Goal: Information Seeking & Learning: Find specific fact

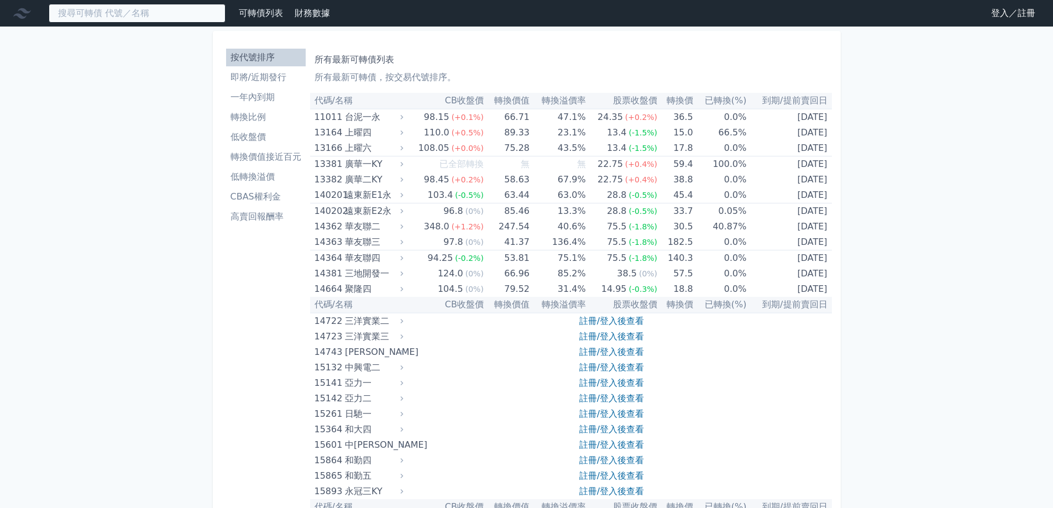
click at [129, 11] on input at bounding box center [137, 13] width 177 height 19
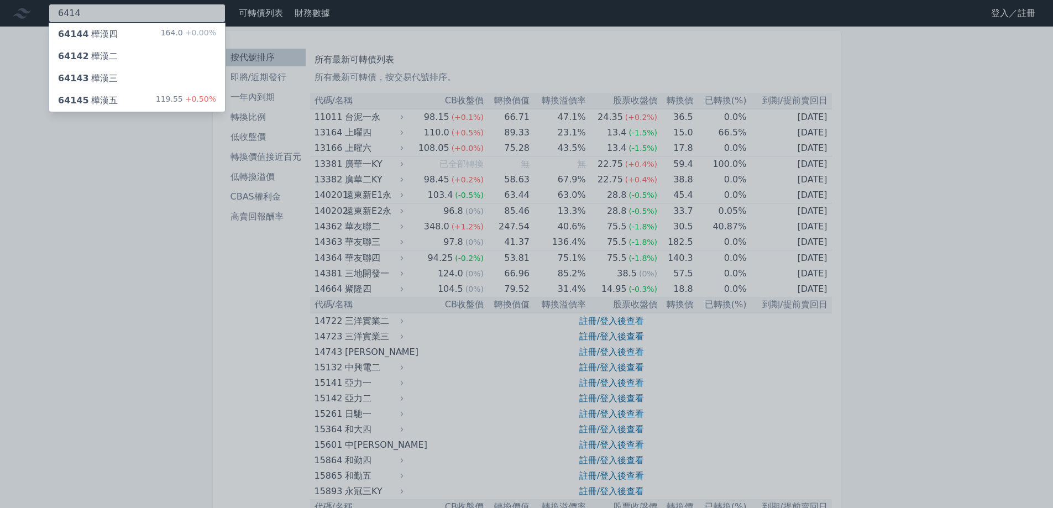
type input "6414"
click at [132, 99] on div "64145 樺漢五 119.55 +0.50%" at bounding box center [137, 101] width 176 height 22
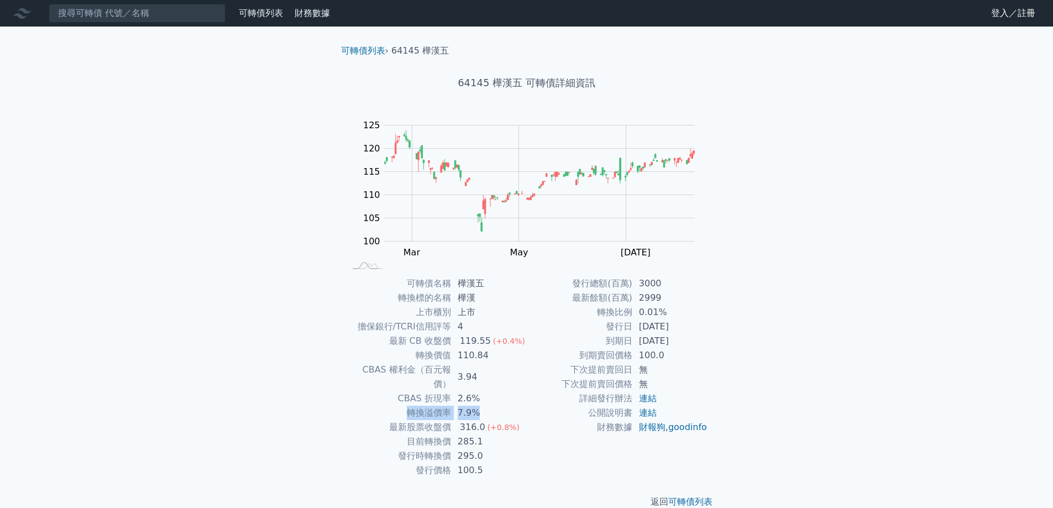
drag, startPoint x: 402, startPoint y: 405, endPoint x: 497, endPoint y: 393, distance: 95.3
click at [497, 406] on tr "轉換溢價率 7.9%" at bounding box center [435, 413] width 181 height 14
click at [392, 369] on td "CBAS 權利金（百元報價）" at bounding box center [398, 377] width 106 height 29
drag, startPoint x: 461, startPoint y: 366, endPoint x: 511, endPoint y: 397, distance: 59.4
click at [511, 397] on tbody "可轉債名稱 樺漢五 轉換標的名稱 樺漢 上市櫃別 上市 擔保銀行/TCRI信用評等 4 最新 CB 收盤價 119.55 (+0.4%) 轉換價值 110.8…" at bounding box center [435, 376] width 181 height 201
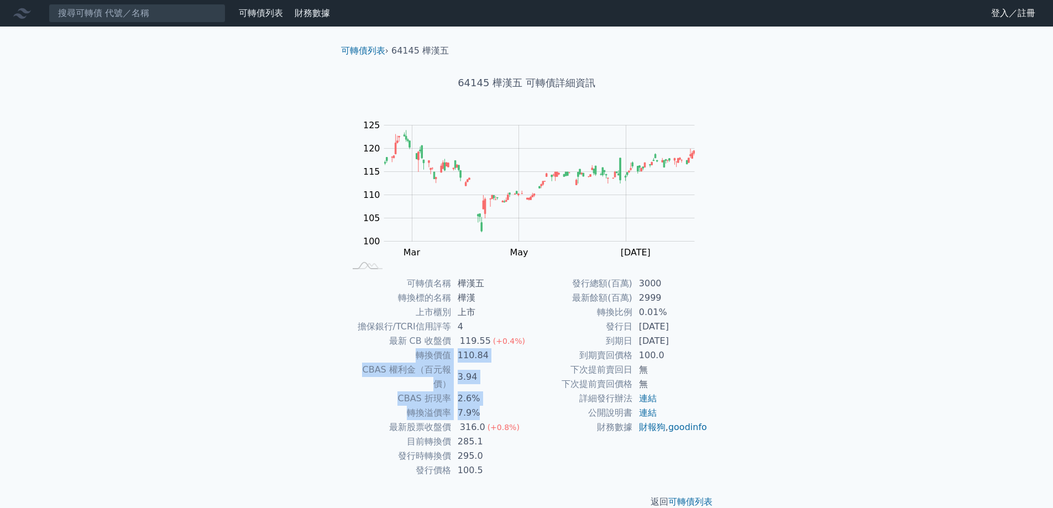
click at [512, 374] on td "3.94" at bounding box center [489, 377] width 76 height 29
